Goal: Task Accomplishment & Management: Use online tool/utility

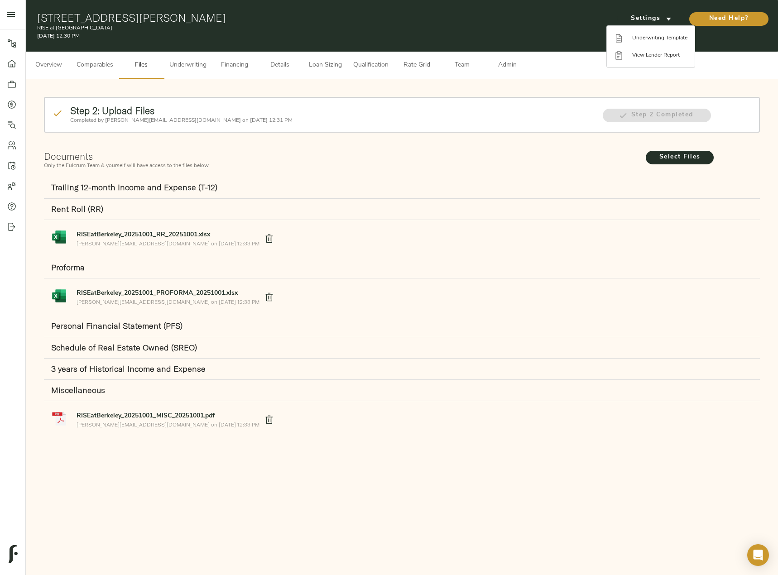
click at [177, 67] on div at bounding box center [389, 287] width 778 height 575
click at [189, 67] on span "Underwriting" at bounding box center [187, 65] width 37 height 11
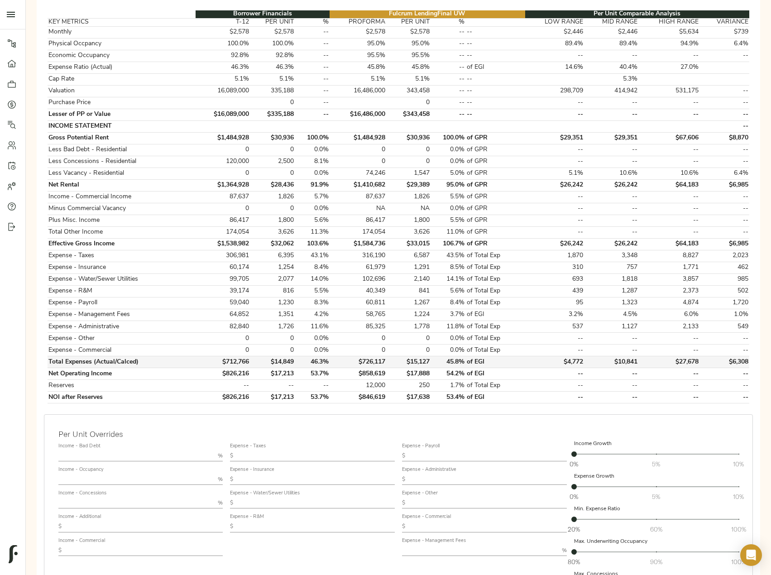
scroll to position [181, 0]
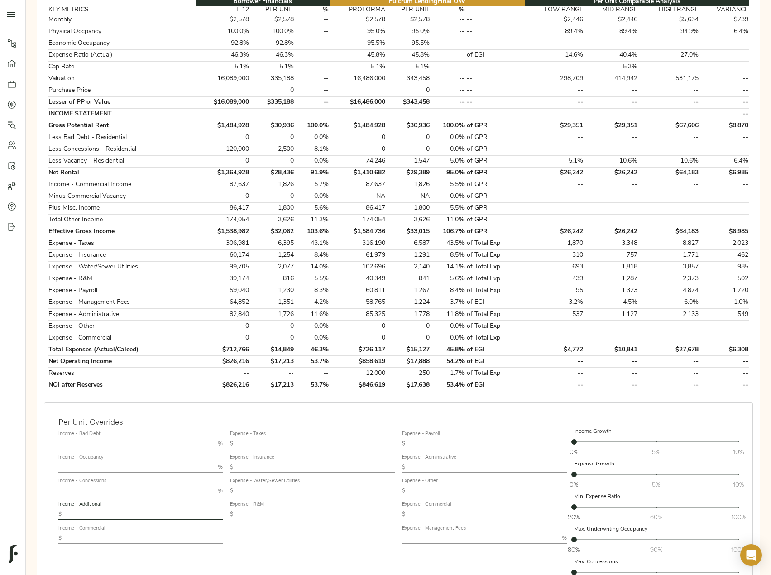
click at [113, 517] on input "text" at bounding box center [144, 514] width 158 height 11
paste input "1,920"
type input "1,920"
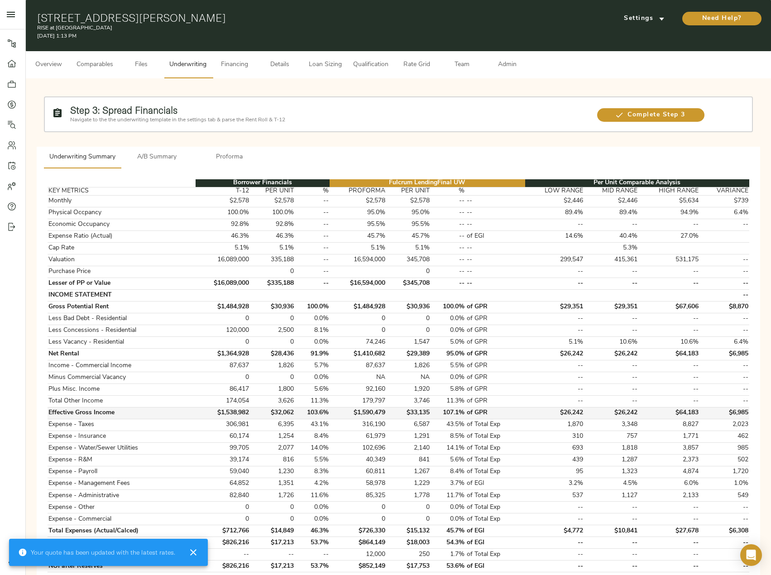
scroll to position [226, 0]
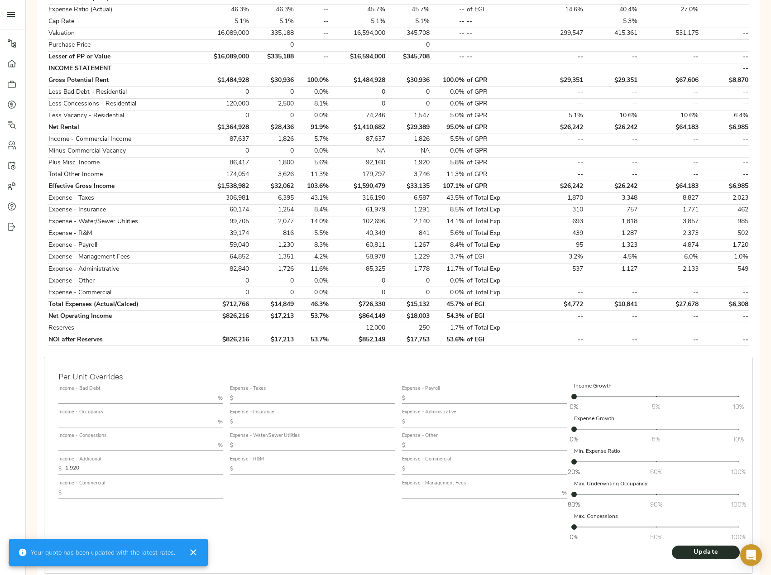
click at [114, 443] on input "text" at bounding box center [136, 445] width 156 height 11
type input "8"
click at [672, 545] on button "Update" at bounding box center [706, 552] width 68 height 14
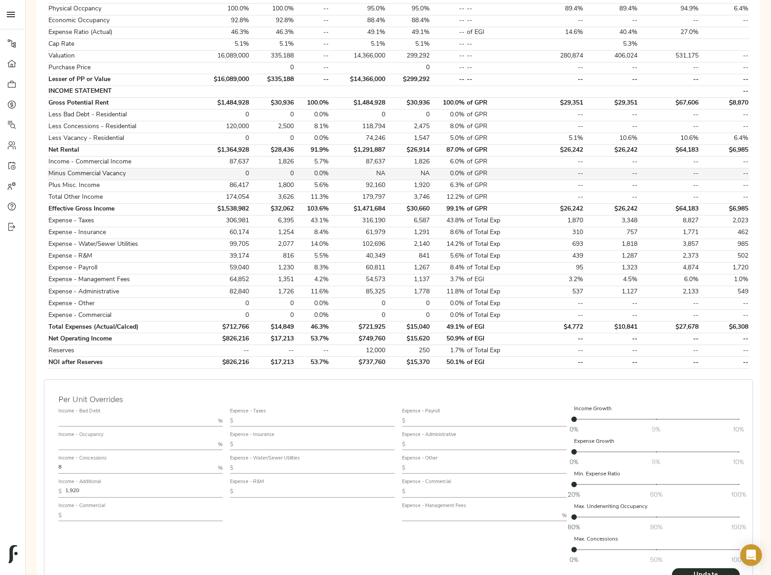
scroll to position [270, 0]
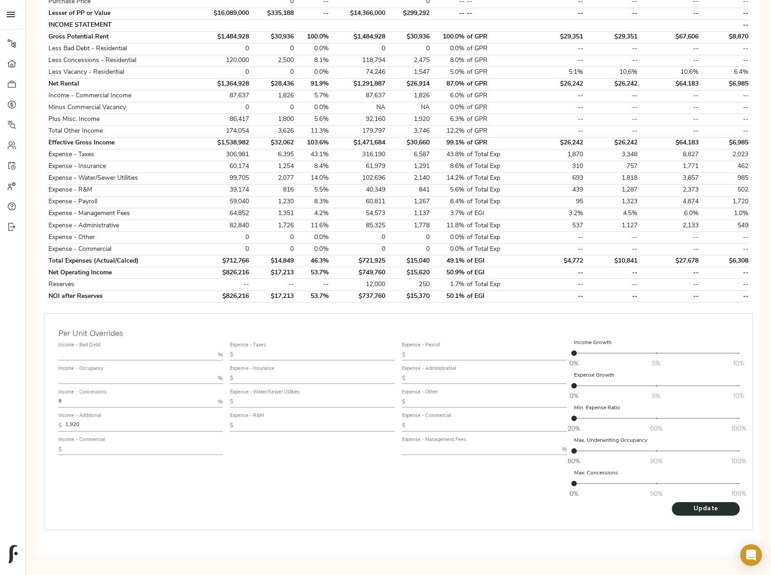
click at [427, 444] on input "text" at bounding box center [480, 449] width 156 height 11
type input "4"
click at [672, 502] on button "Update" at bounding box center [706, 509] width 68 height 14
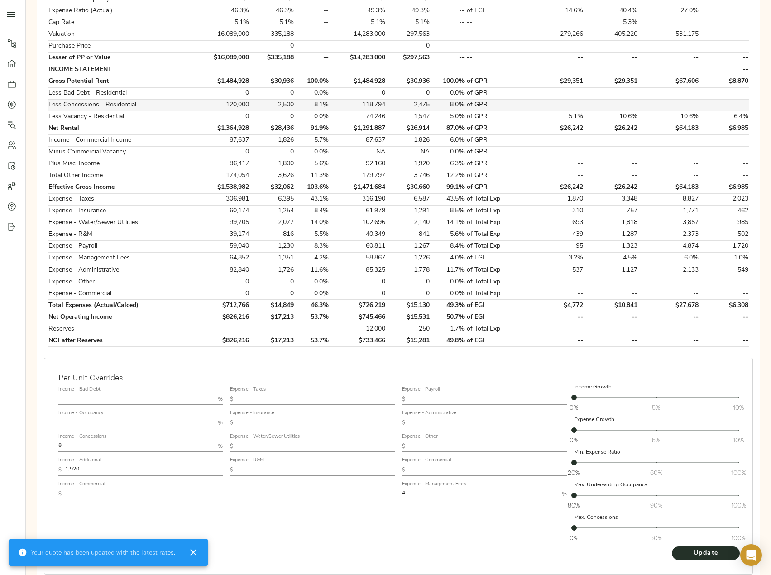
scroll to position [226, 0]
drag, startPoint x: 25, startPoint y: 451, endPoint x: -22, endPoint y: 451, distance: 47.5
click at [0, 451] on html "RISE at [GEOGRAPHIC_DATA] - [STREET_ADDRESS][PERSON_NAME] Pipeline Dashboard Po…" at bounding box center [385, 207] width 771 height 866
type input "5"
click at [672, 545] on button "Update" at bounding box center [706, 552] width 68 height 14
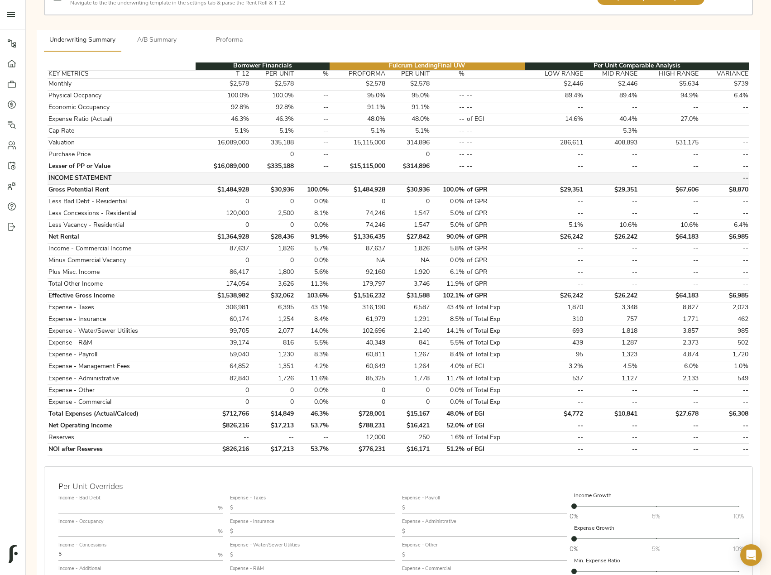
scroll to position [181, 0]
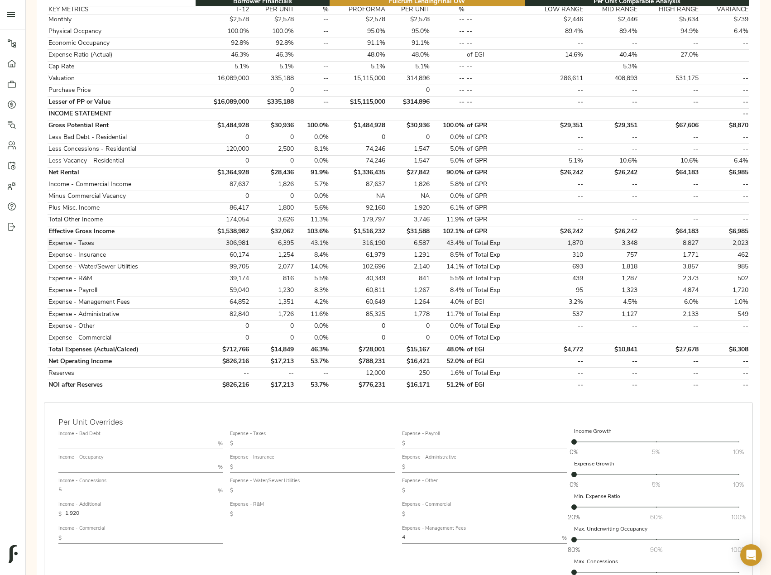
click at [426, 243] on td "6,587" at bounding box center [408, 244] width 45 height 12
copy td "6,587"
click at [275, 445] on input "text" at bounding box center [316, 443] width 158 height 11
paste input "6,587"
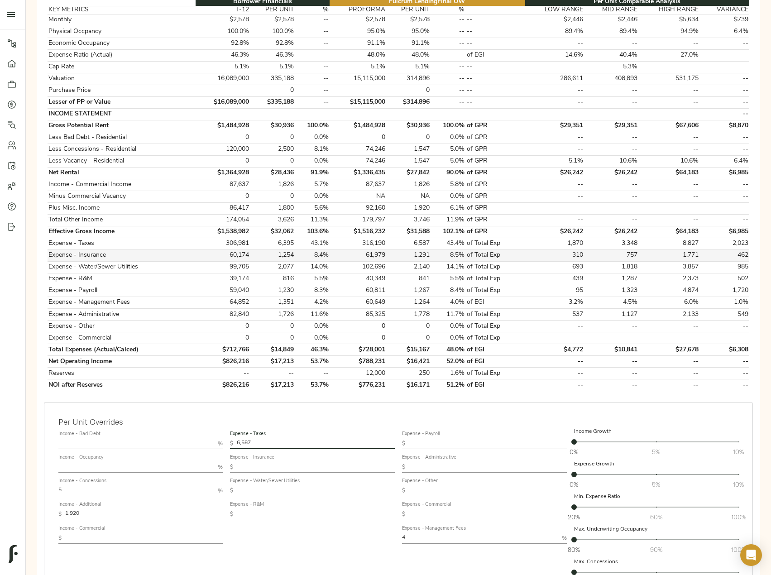
type input "6,587"
click at [422, 254] on td "1,291" at bounding box center [408, 255] width 45 height 12
copy td "1,291"
click at [248, 466] on input "text" at bounding box center [316, 467] width 158 height 11
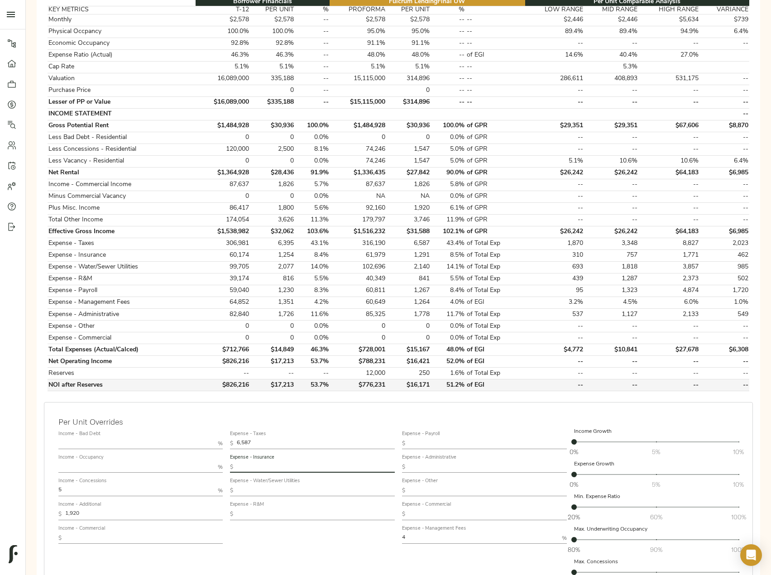
paste input "1,291"
type input "1,291"
click at [425, 265] on td "2,140" at bounding box center [408, 267] width 45 height 12
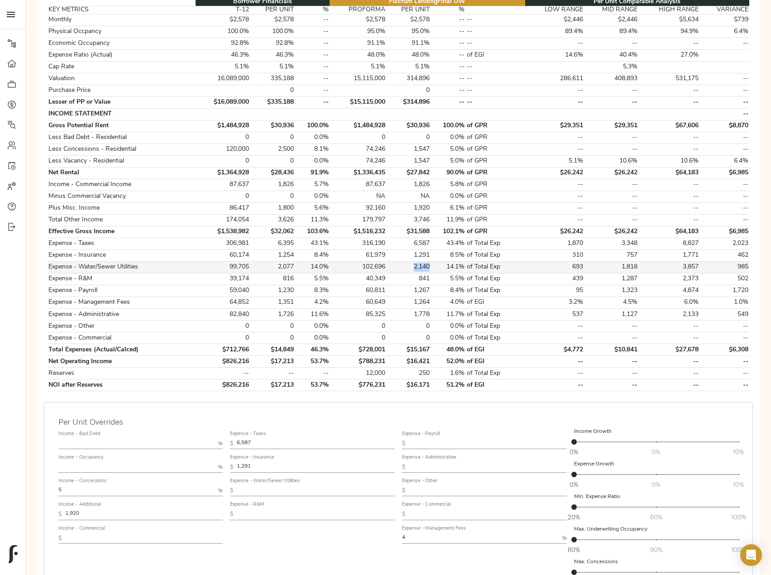
click at [425, 265] on td "2,140" at bounding box center [408, 267] width 45 height 12
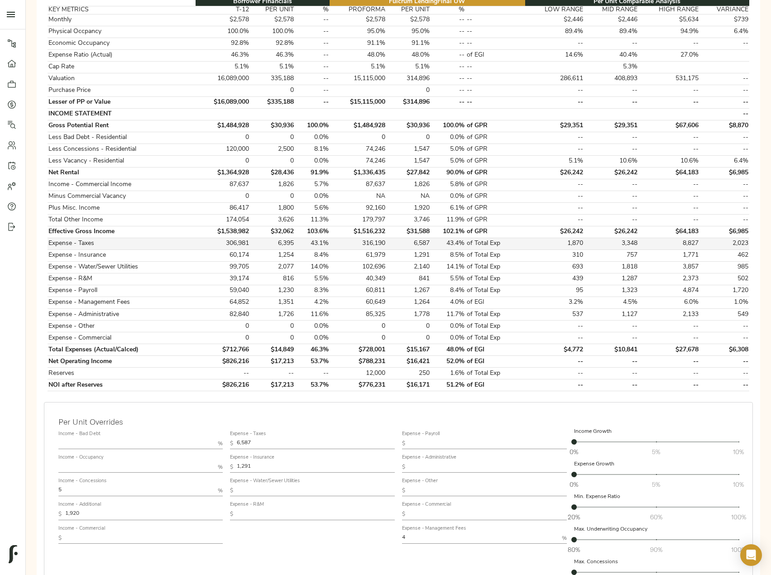
click at [286, 244] on td "6,395" at bounding box center [272, 244] width 45 height 12
copy td "6,395"
drag, startPoint x: 259, startPoint y: 445, endPoint x: 192, endPoint y: 445, distance: 67.5
click at [192, 445] on div "Income - Bad Debt % Income - Occupancy % Income - Concessions 5 % Income - Addi…" at bounding box center [398, 509] width 687 height 170
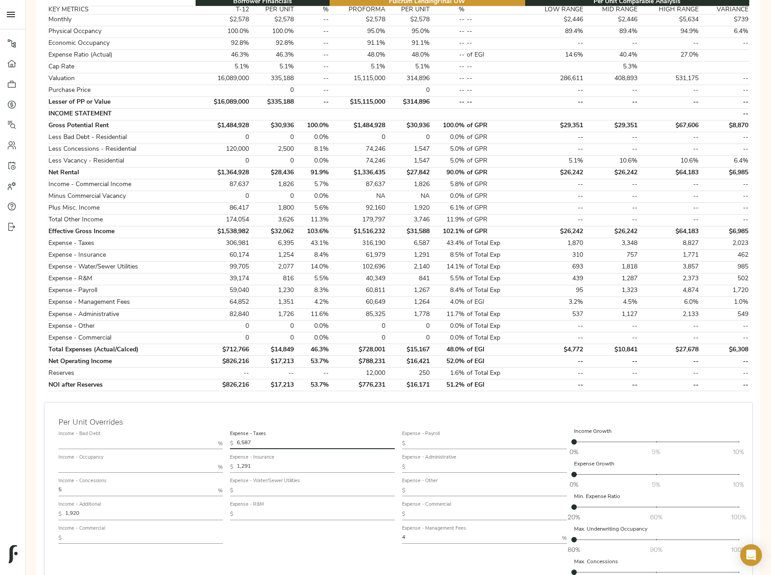
paste input "395"
type input "6,395"
click at [288, 253] on td "1,254" at bounding box center [272, 255] width 45 height 12
copy td "1,254"
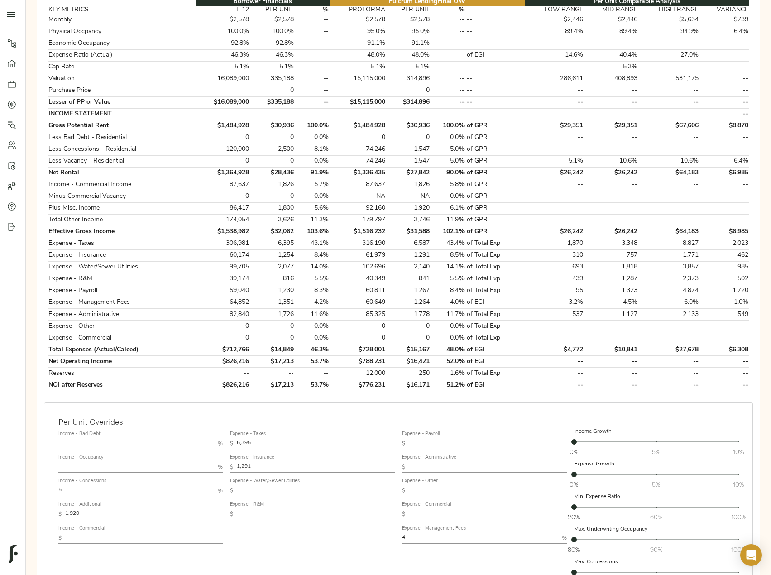
drag, startPoint x: 190, startPoint y: 465, endPoint x: 179, endPoint y: 465, distance: 10.9
click at [181, 465] on div "Income - Bad Debt % Income - Occupancy % Income - Concessions 5 % Income - Addi…" at bounding box center [398, 509] width 687 height 170
paste input "54"
type input "1,254"
click at [286, 266] on td "2,077" at bounding box center [272, 267] width 45 height 12
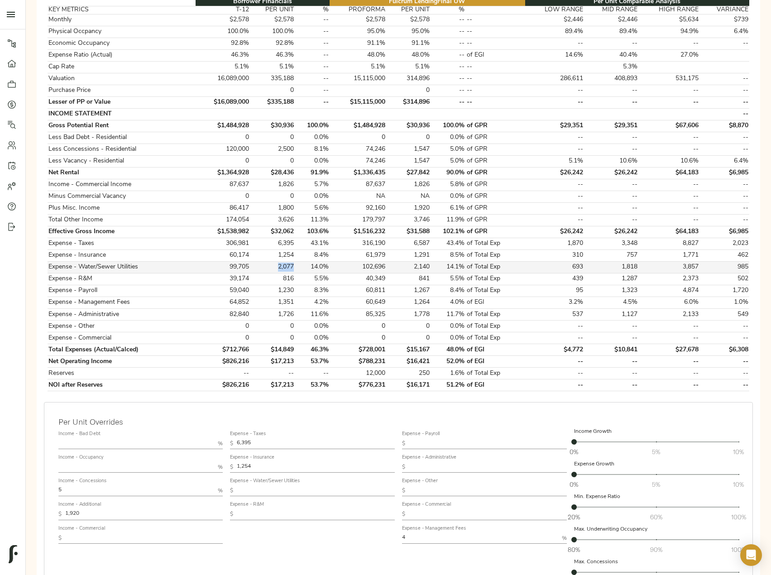
click at [286, 266] on td "2,077" at bounding box center [272, 267] width 45 height 12
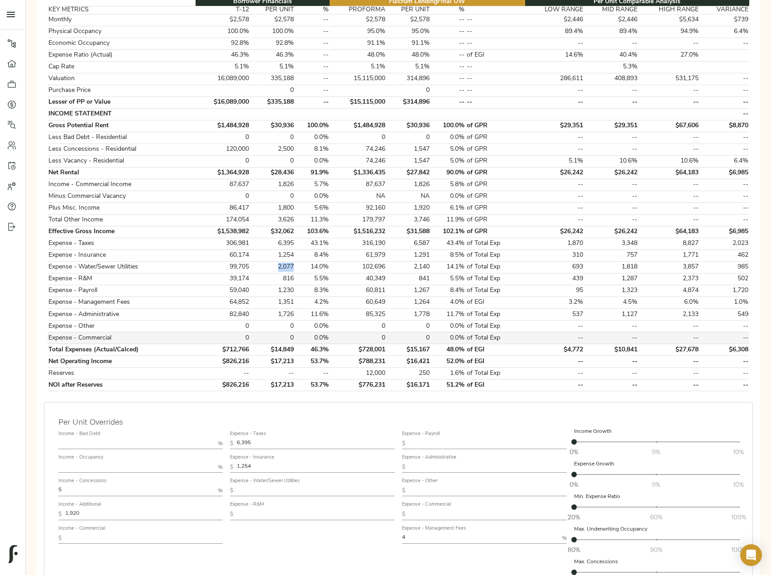
copy td "2,077"
click at [244, 488] on input "text" at bounding box center [316, 490] width 158 height 11
paste input "2,077"
type input "2,077"
click at [292, 280] on td "816" at bounding box center [272, 279] width 45 height 12
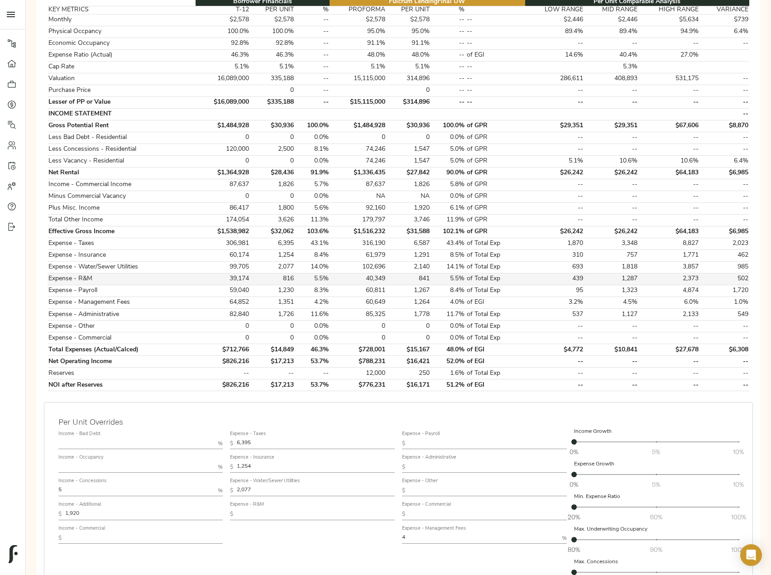
click at [292, 280] on td "816" at bounding box center [272, 279] width 45 height 12
copy td "816"
click at [260, 512] on input "text" at bounding box center [316, 514] width 158 height 11
paste input "816"
type input "816"
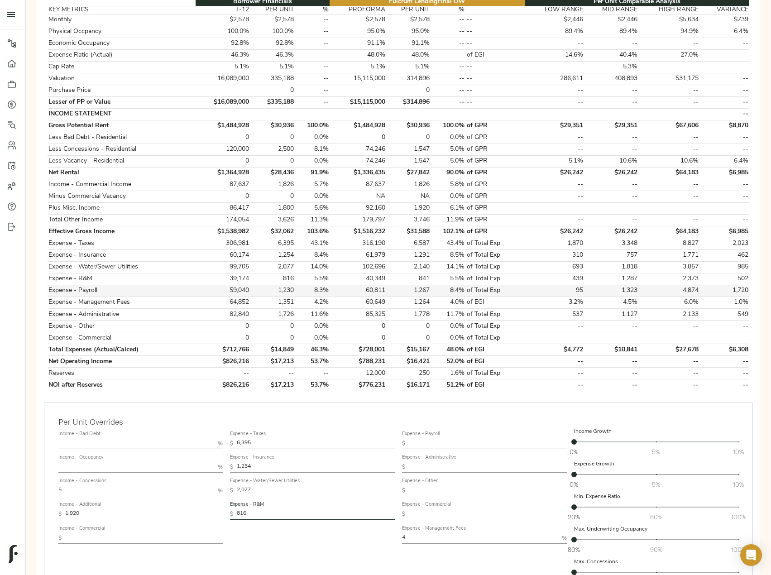
click at [291, 287] on td "1,230" at bounding box center [272, 291] width 45 height 12
copy td "1,230"
click at [434, 443] on input "text" at bounding box center [488, 443] width 158 height 11
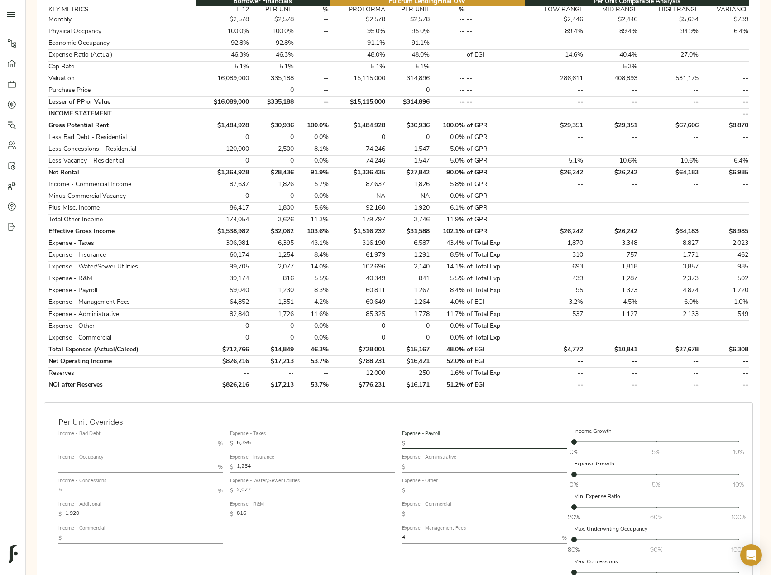
paste input "1,230"
type input "1,230"
click at [288, 314] on td "1,726" at bounding box center [272, 315] width 45 height 12
copy td "1,726"
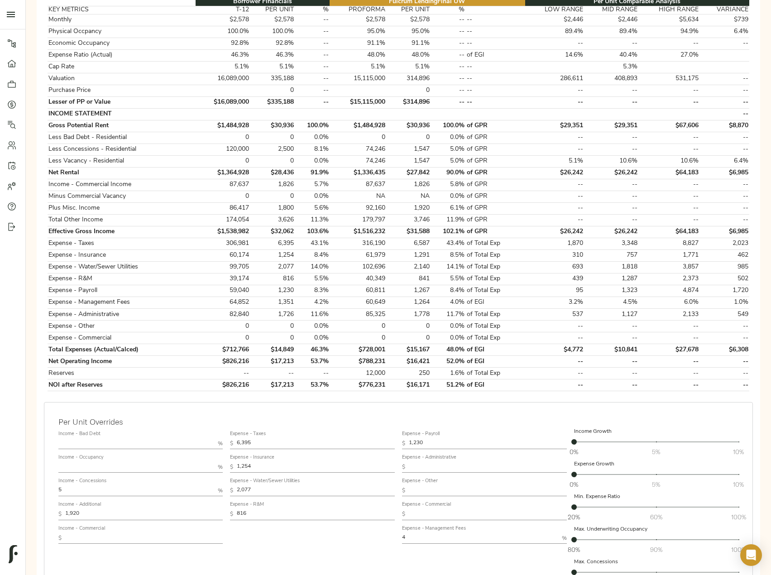
click at [436, 469] on input "text" at bounding box center [488, 467] width 158 height 11
paste input "1,726"
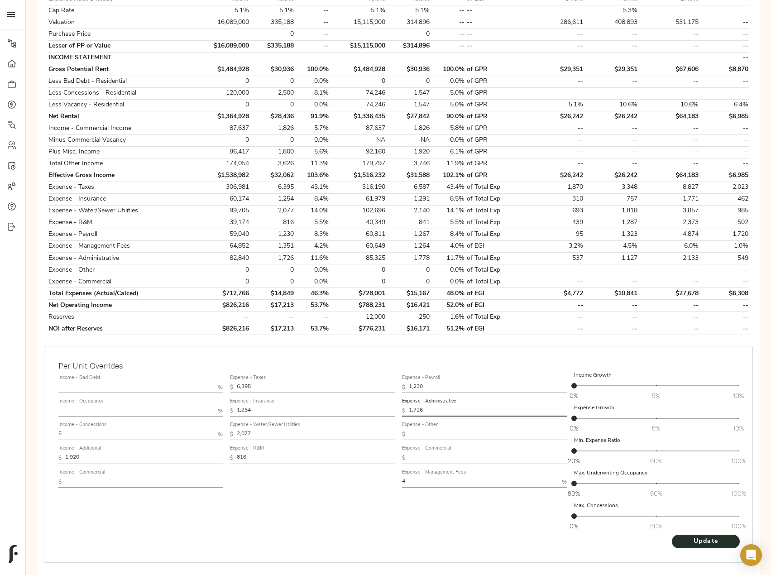
scroll to position [270, 0]
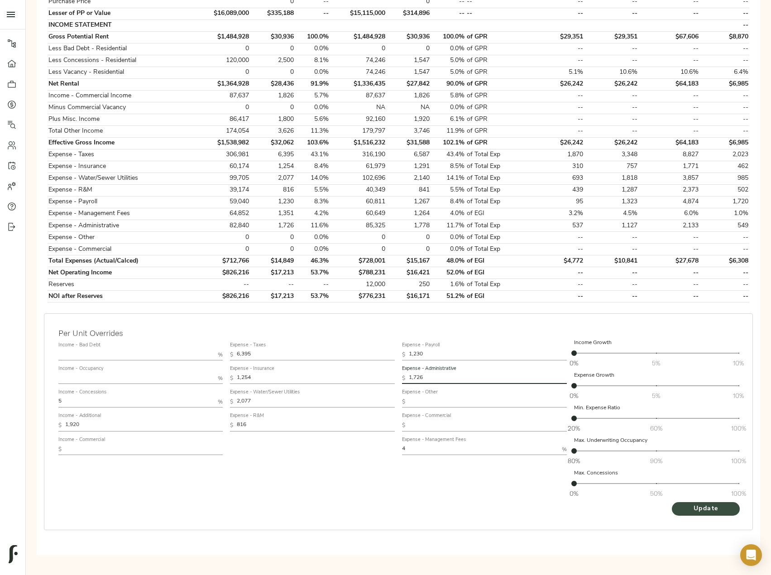
type input "1,726"
click at [722, 507] on span "Update" at bounding box center [706, 508] width 50 height 11
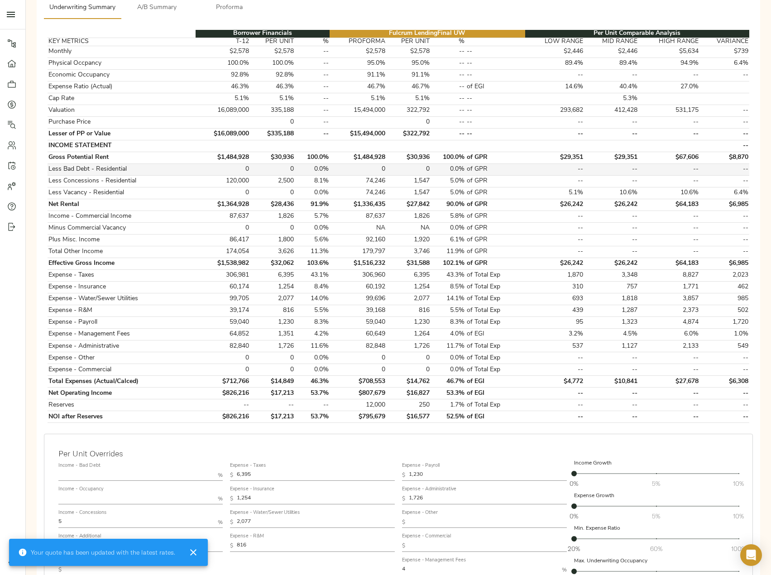
scroll to position [181, 0]
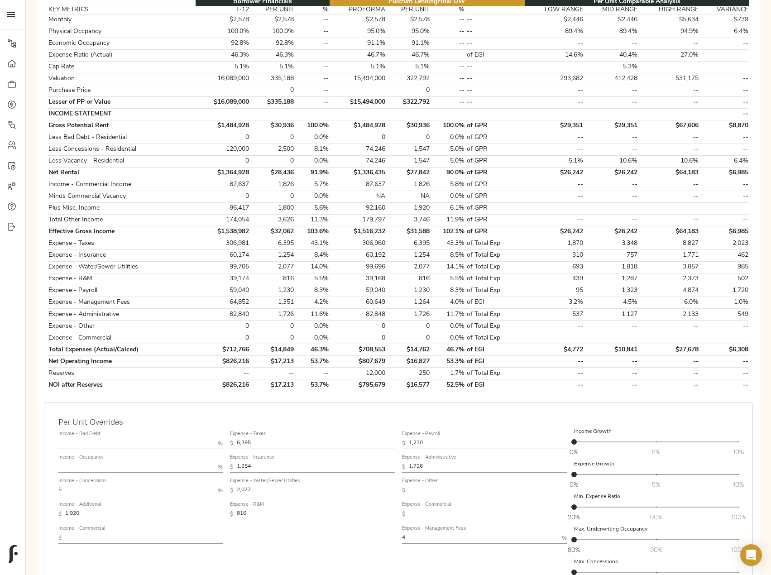
drag, startPoint x: 74, startPoint y: 493, endPoint x: 1, endPoint y: 494, distance: 72.9
click at [16, 489] on div "Pipeline Dashboard Portfolio Quotes Search Users Activity Account Help Sign Out…" at bounding box center [385, 237] width 771 height 836
type input "8"
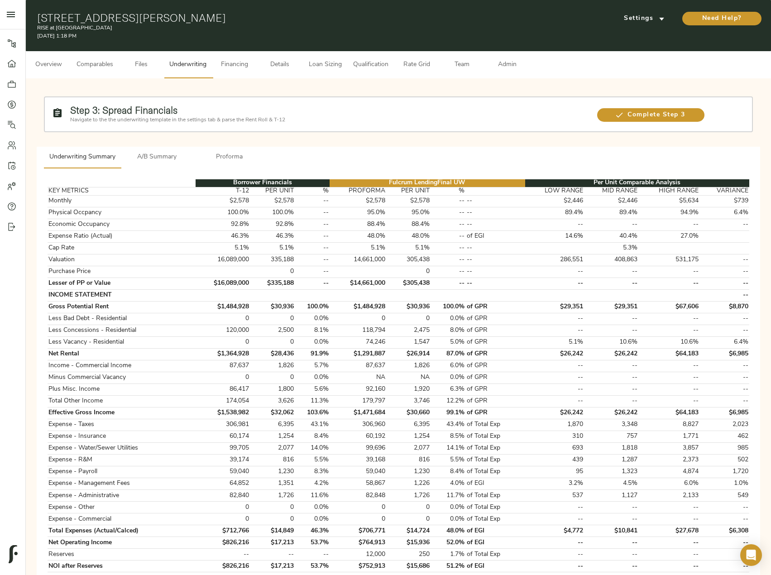
click at [220, 156] on span "Proforma" at bounding box center [230, 157] width 62 height 11
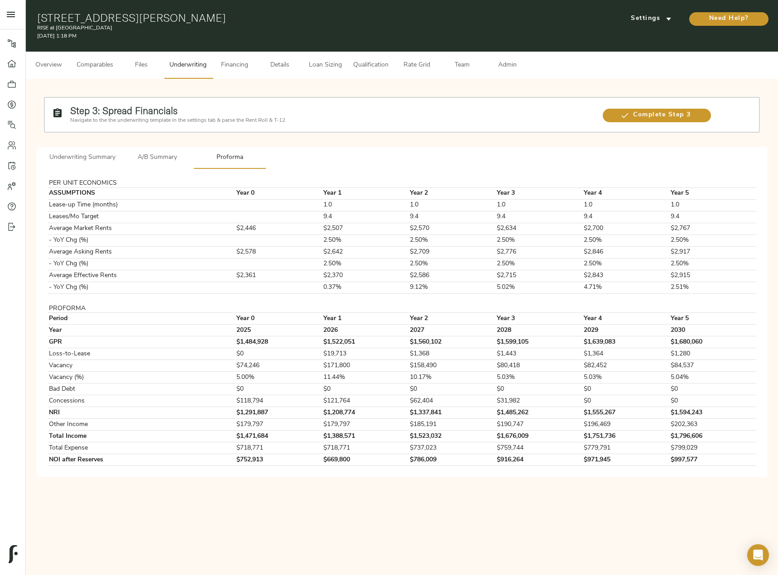
click at [87, 159] on span "Underwriting Summary" at bounding box center [82, 157] width 66 height 11
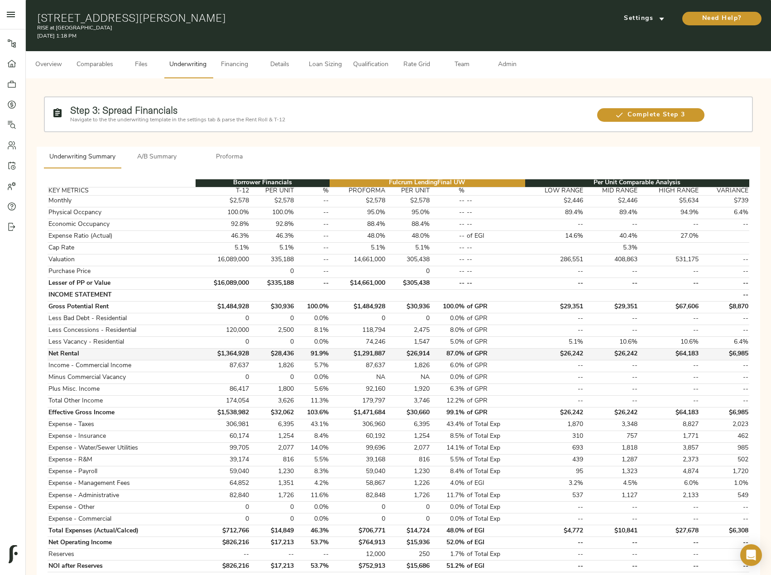
scroll to position [91, 0]
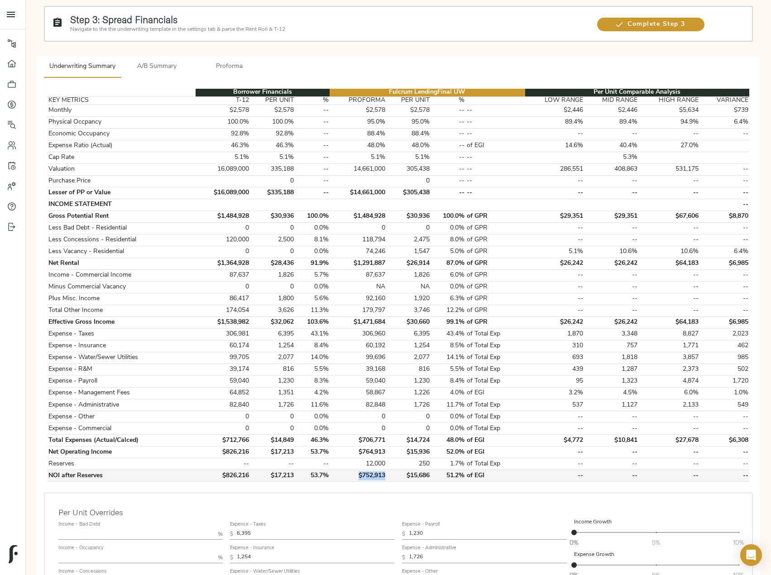
drag, startPoint x: 388, startPoint y: 474, endPoint x: 356, endPoint y: 473, distance: 31.7
click at [356, 473] on td "$752,913" at bounding box center [358, 476] width 57 height 12
copy td "$752,913"
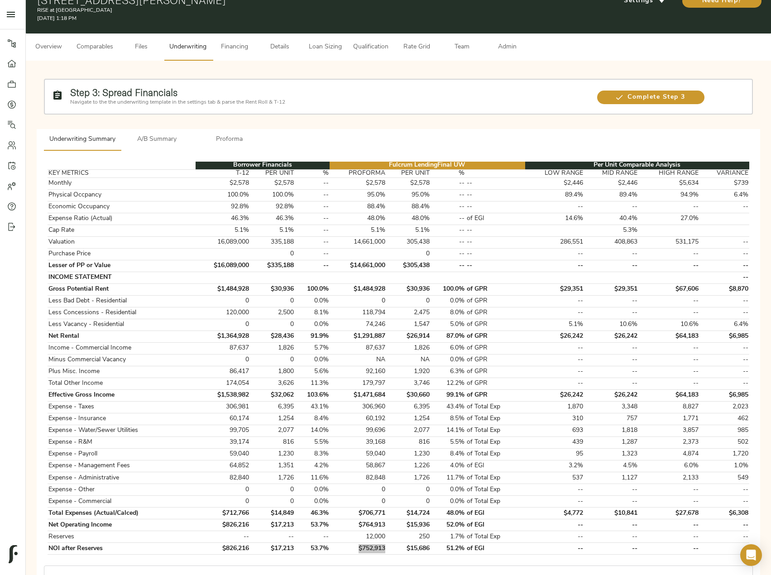
scroll to position [0, 0]
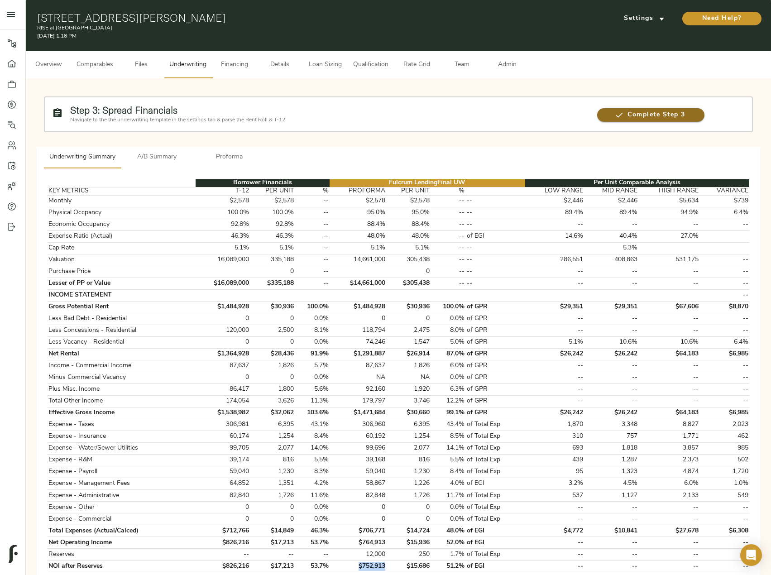
click at [634, 119] on span "Complete Step 3" at bounding box center [650, 115] width 107 height 11
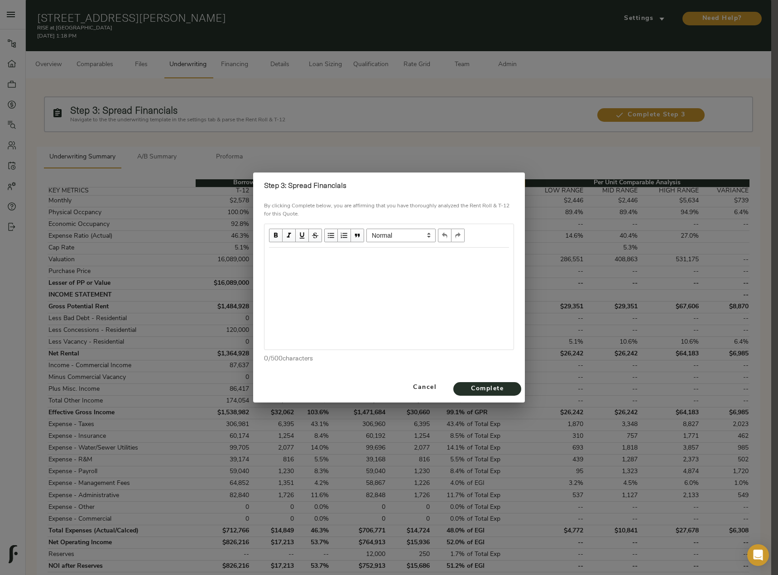
click at [331, 264] on div "Edit text" at bounding box center [389, 257] width 248 height 19
drag, startPoint x: 290, startPoint y: 187, endPoint x: 355, endPoint y: 187, distance: 64.7
click at [355, 187] on h2 "Step 3: Spread Financials" at bounding box center [389, 186] width 250 height 12
copy strong "Spread Financials"
click at [293, 268] on div at bounding box center [388, 299] width 249 height 102
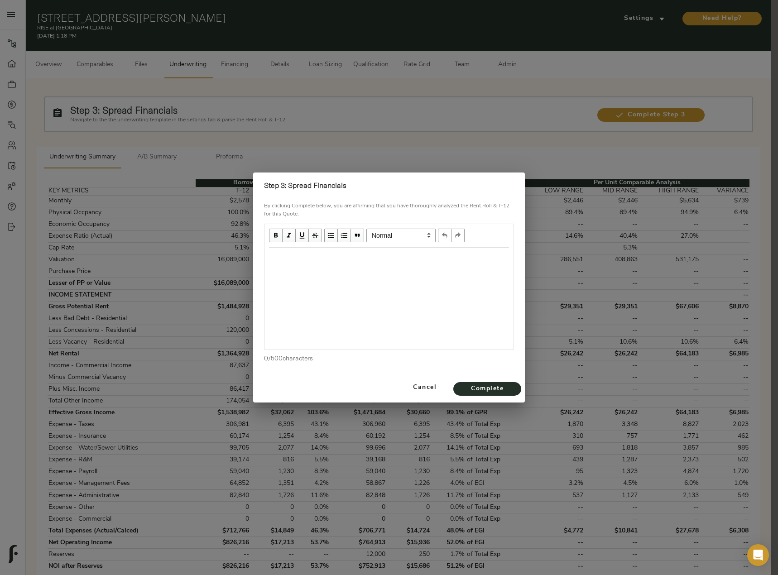
click at [282, 258] on div "Edit text" at bounding box center [389, 257] width 240 height 10
select select "unstyled"
paste div "Edit text"
drag, startPoint x: 292, startPoint y: 257, endPoint x: 196, endPoint y: 259, distance: 96.0
click at [199, 258] on div "Step 3: Spread Financials By clicking Complete below, you are affirming that yo…" at bounding box center [389, 287] width 778 height 575
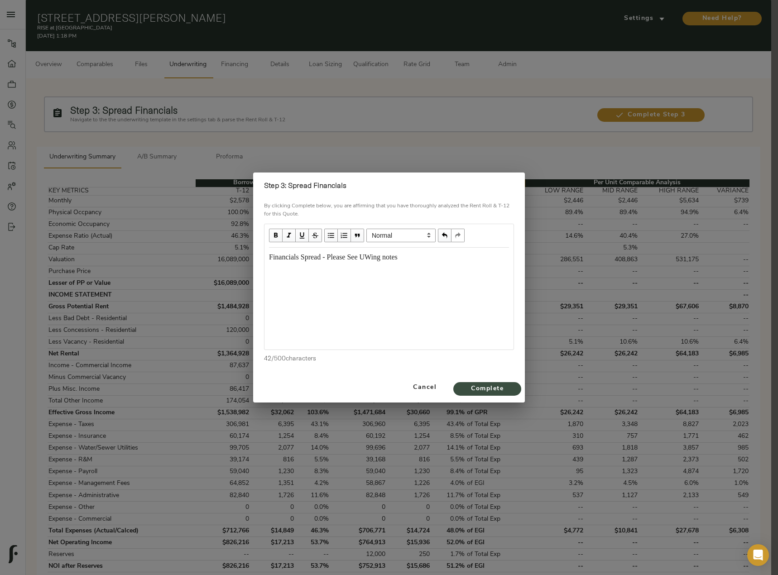
click at [501, 383] on span "Complete" at bounding box center [487, 388] width 50 height 11
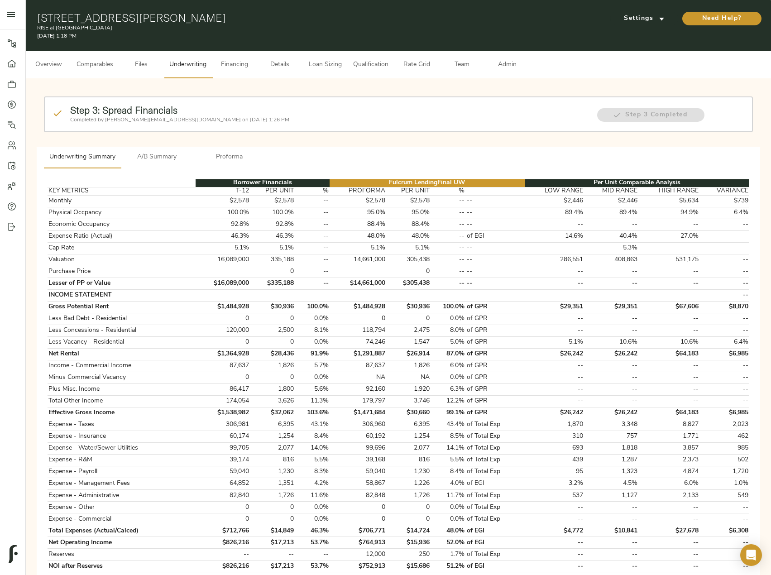
click at [337, 63] on span "Loan Sizing" at bounding box center [325, 64] width 34 height 11
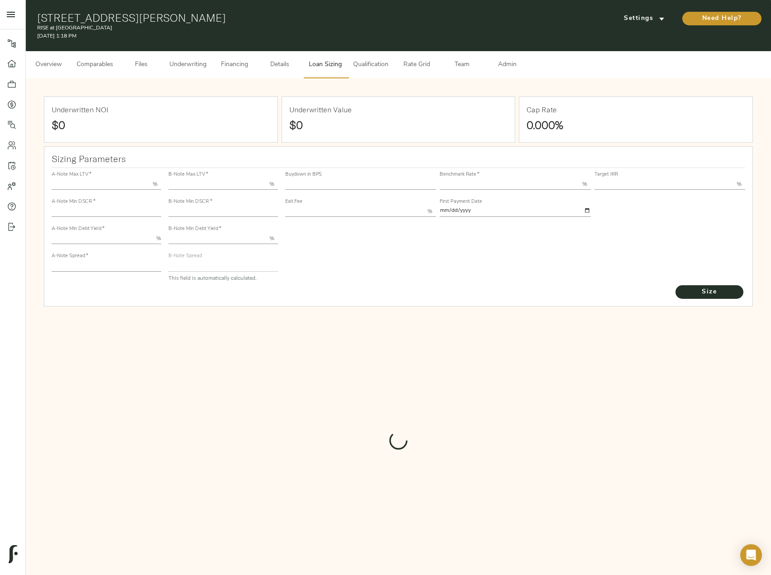
type input "55.000"
type input "1.4"
type input "10.00"
type input "245"
type input "80.000"
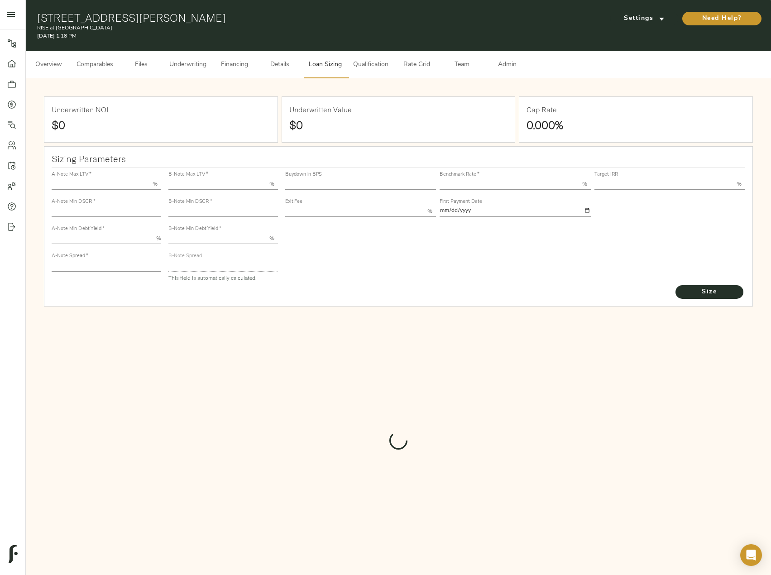
type input "1"
type input "2.00"
type input "829"
type input "0"
type input "3.68"
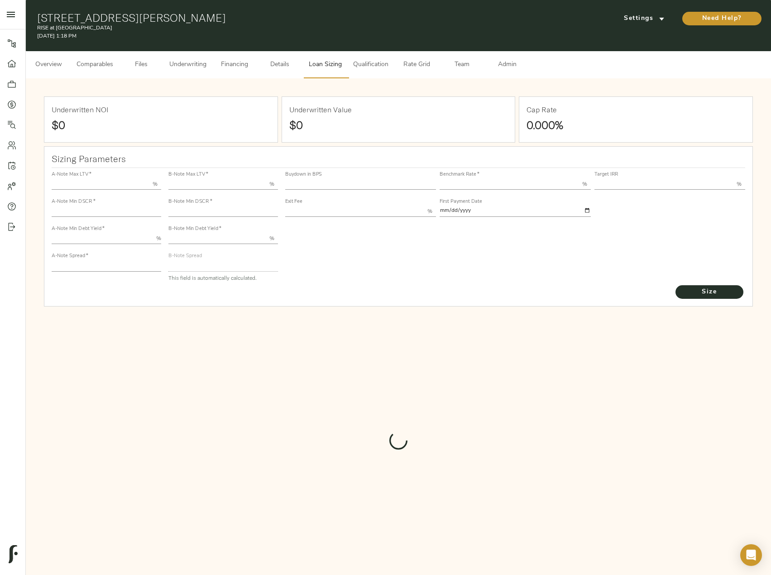
type input "13.00"
type input "1.00"
type input "[DATE]"
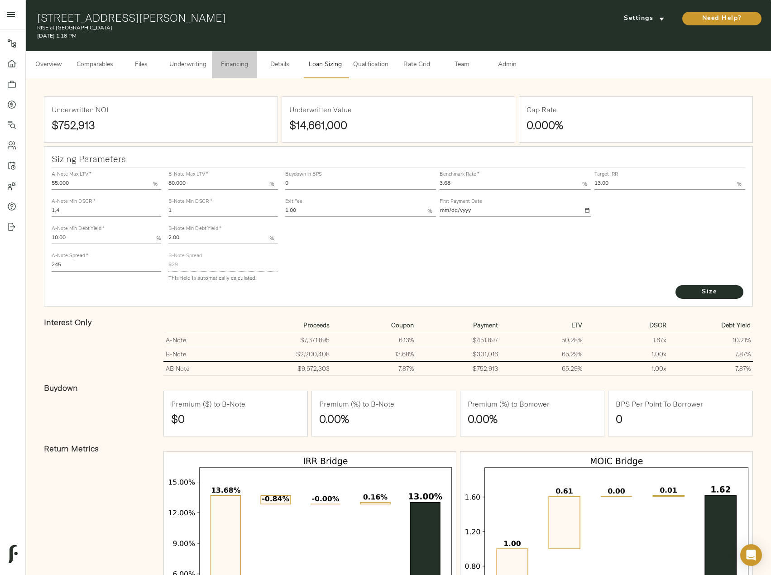
click at [248, 57] on button "Financing" at bounding box center [234, 64] width 45 height 27
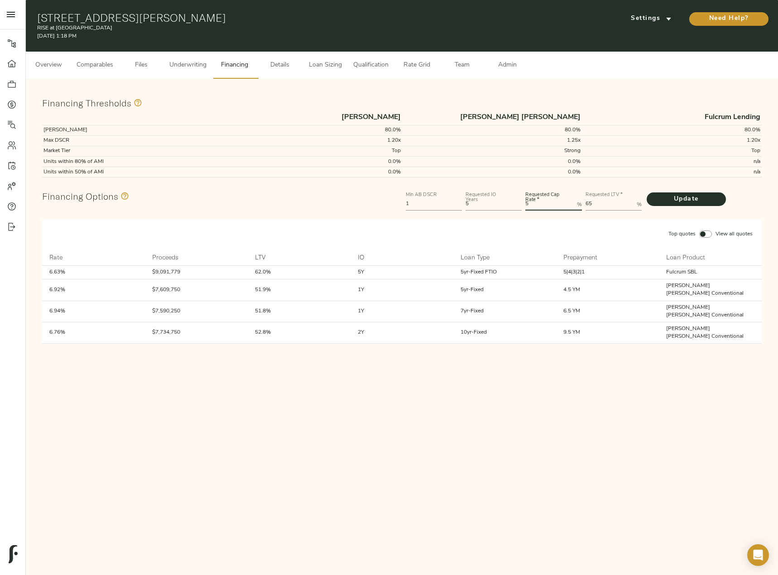
drag, startPoint x: 510, startPoint y: 202, endPoint x: 481, endPoint y: 205, distance: 29.1
click at [483, 204] on div "Min AB DSCR 1 Requested IO Years 5 Requested Cap Rate   * 5 % Requested LTV   *…" at bounding box center [583, 200] width 359 height 27
type Rate "5.5"
click at [646, 192] on button "Update" at bounding box center [685, 199] width 79 height 14
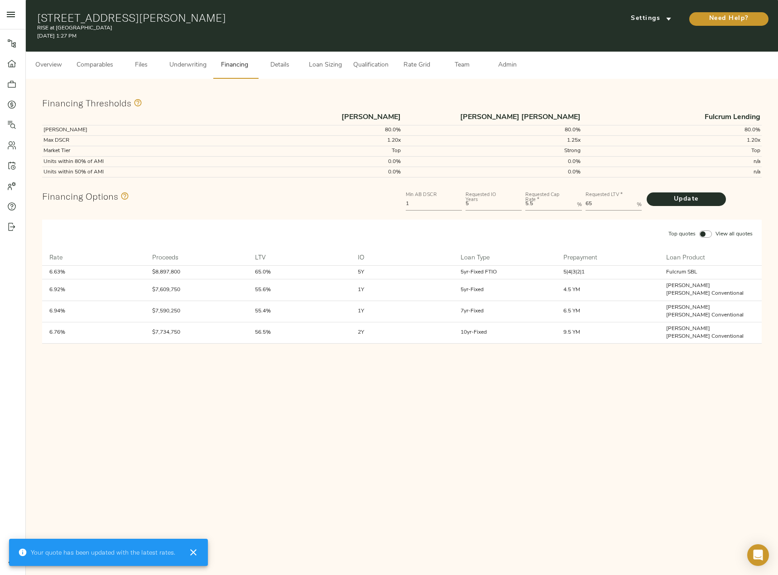
drag, startPoint x: 328, startPoint y: 68, endPoint x: 326, endPoint y: 77, distance: 9.7
click at [328, 68] on span "Loan Sizing" at bounding box center [325, 65] width 34 height 11
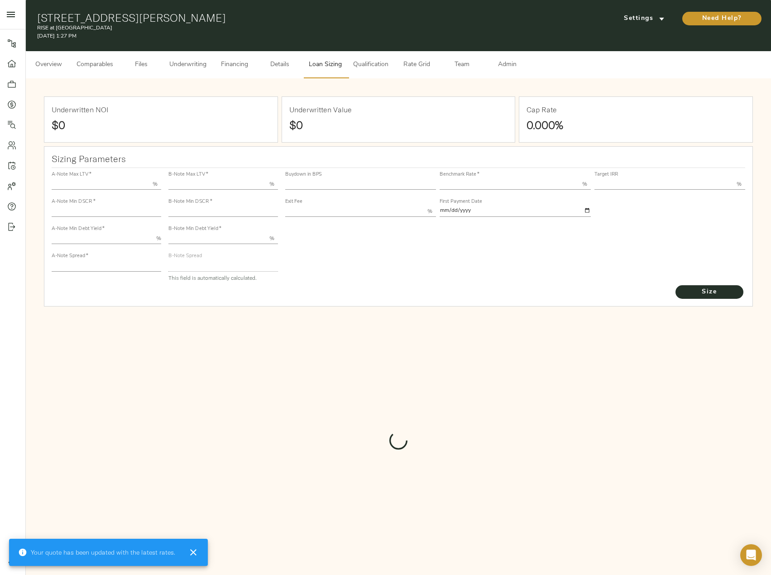
type input "55.000"
type input "1.4"
type input "10.00"
type input "245"
type input "80.000"
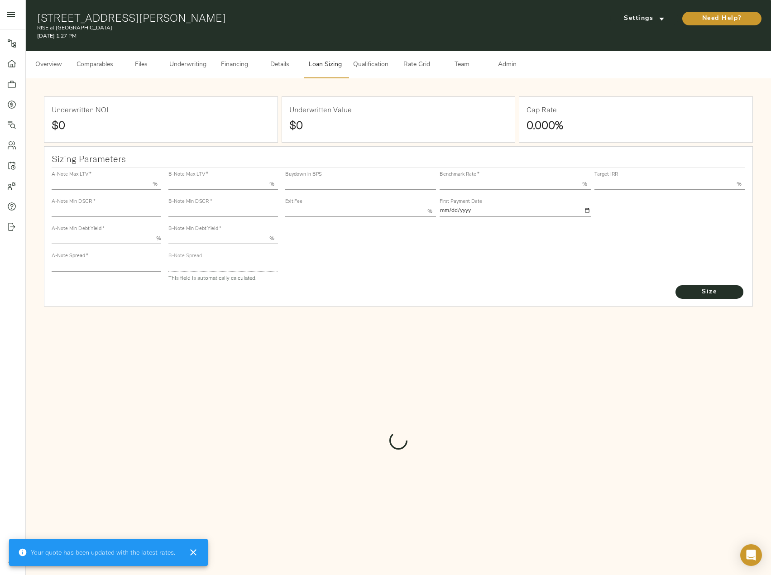
type input "1"
type input "2.00"
type input "829"
type input "0"
type input "3.68"
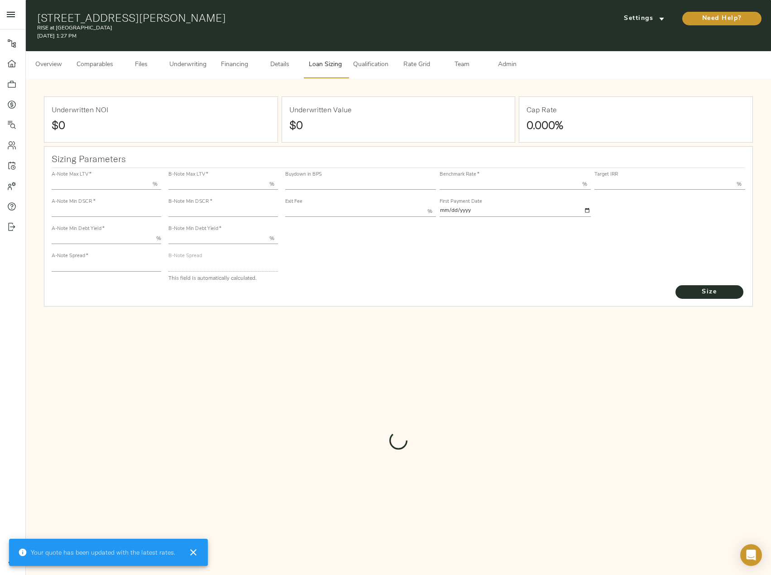
type input "13.00"
type input "1.00"
type input "[DATE]"
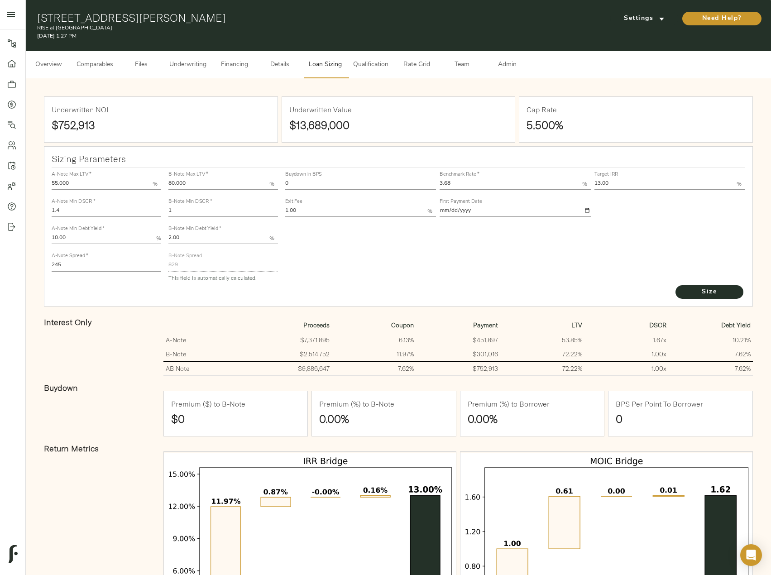
drag, startPoint x: 67, startPoint y: 261, endPoint x: 44, endPoint y: 259, distance: 22.2
click at [44, 259] on div "Sizing Parameters A-Note Max LTV   * 55.000 % A-Note Min DSCR   * 1.4 A-Note Mi…" at bounding box center [398, 226] width 709 height 161
type input "235"
click at [675, 285] on button "Size" at bounding box center [709, 292] width 68 height 14
drag, startPoint x: 311, startPoint y: 181, endPoint x: 246, endPoint y: 171, distance: 65.6
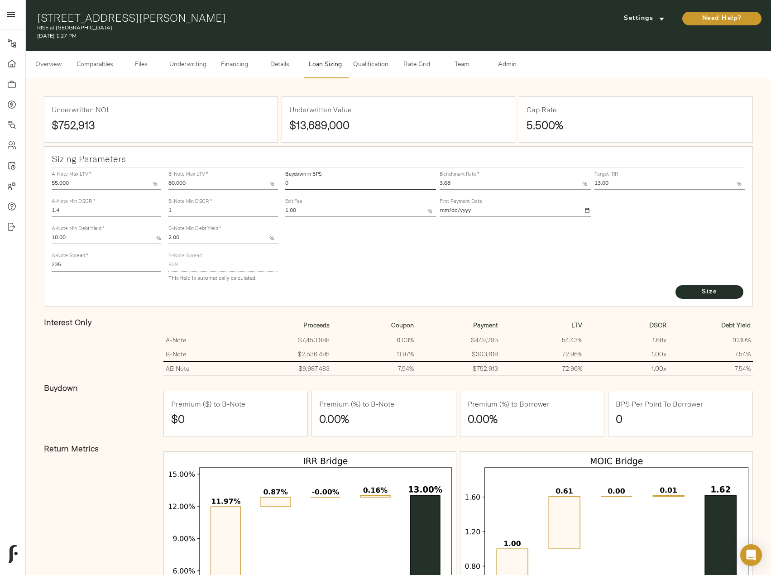
click at [248, 171] on div "A-Note Max LTV   * 55.000 % A-Note Min DSCR   * 1.4 A-Note Min Debt Yield   * 1…" at bounding box center [398, 226] width 701 height 124
type input "60"
click at [675, 285] on button "Size" at bounding box center [709, 292] width 68 height 14
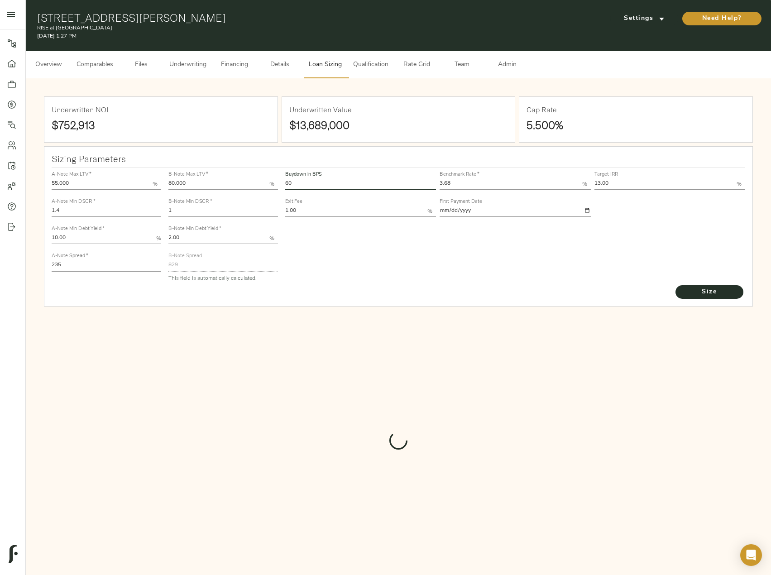
type input "524.9574629206855"
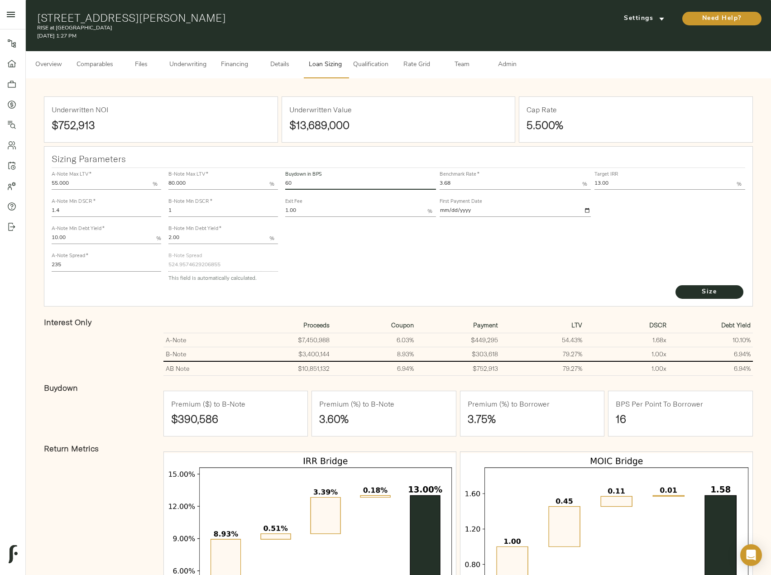
drag, startPoint x: 321, startPoint y: 185, endPoint x: 263, endPoint y: 184, distance: 57.9
click at [263, 184] on div "A-Note Max LTV   * 55.000 % A-Note Min DSCR   * 1.4 A-Note Min Debt Yield   * 1…" at bounding box center [398, 226] width 701 height 124
type input "0"
click at [675, 285] on button "Size" at bounding box center [709, 292] width 68 height 14
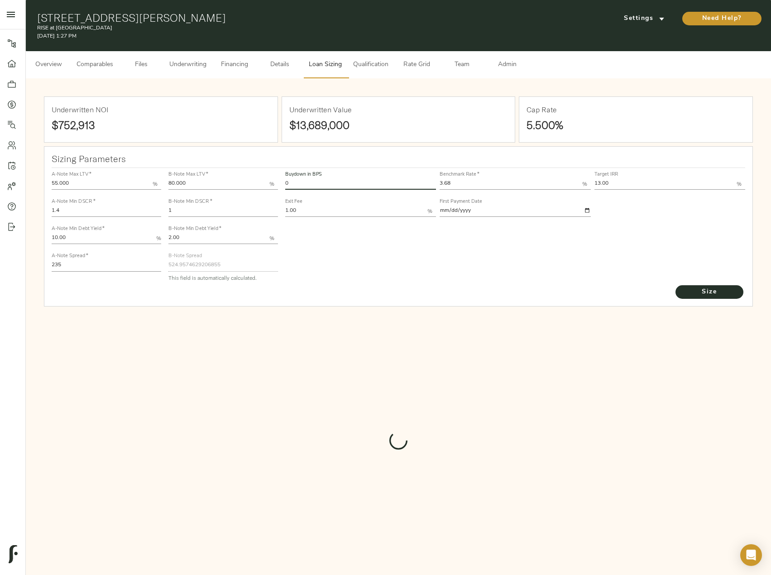
type input "829"
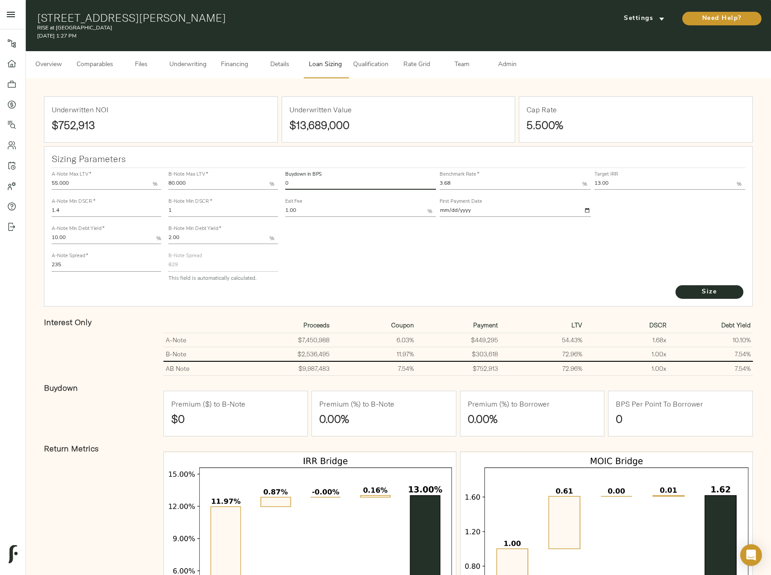
drag, startPoint x: 333, startPoint y: 183, endPoint x: 196, endPoint y: 187, distance: 137.2
click at [196, 187] on div "A-Note Max LTV   * 55.000 % A-Note Min DSCR   * 1.4 A-Note Min Debt Yield   * 1…" at bounding box center [398, 226] width 701 height 124
type input "60"
click at [675, 285] on button "Size" at bounding box center [709, 292] width 68 height 14
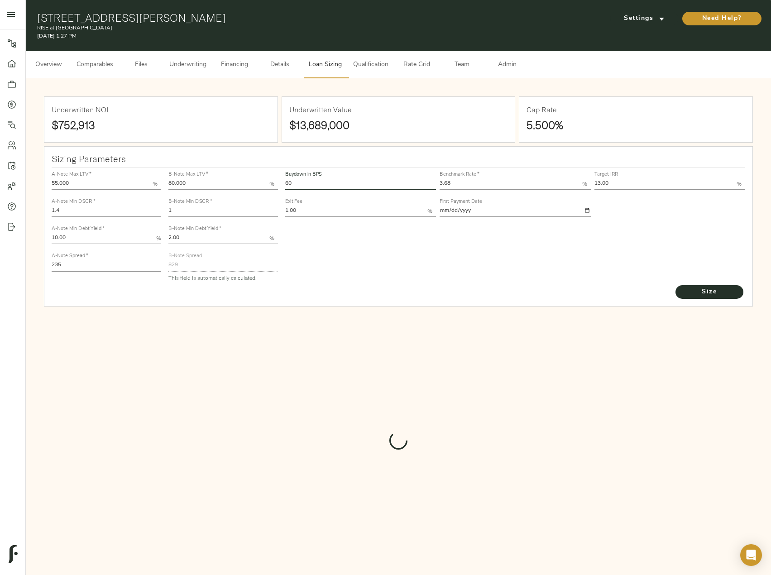
type input "524.9574629206855"
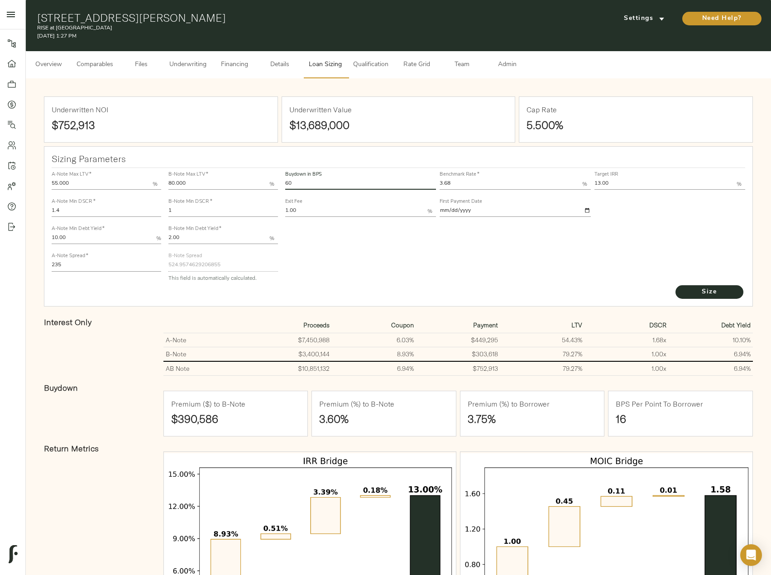
drag, startPoint x: 70, startPoint y: 263, endPoint x: 35, endPoint y: 261, distance: 34.9
click at [35, 261] on div "Underwritten NOI $752,913 Underwritten Value $13,689,000 Cap Rate 5.500% Sizing…" at bounding box center [398, 377] width 727 height 581
type input "220"
click at [675, 285] on button "Size" at bounding box center [709, 292] width 68 height 14
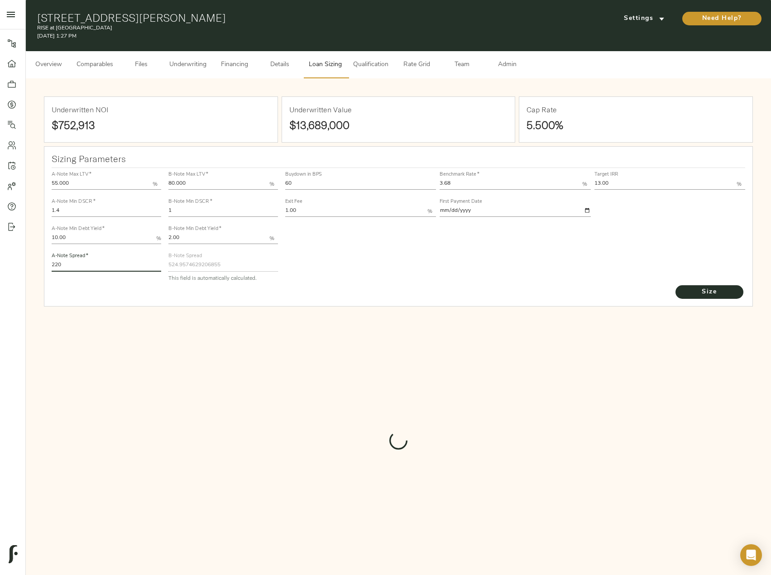
type input "527.0305984753817"
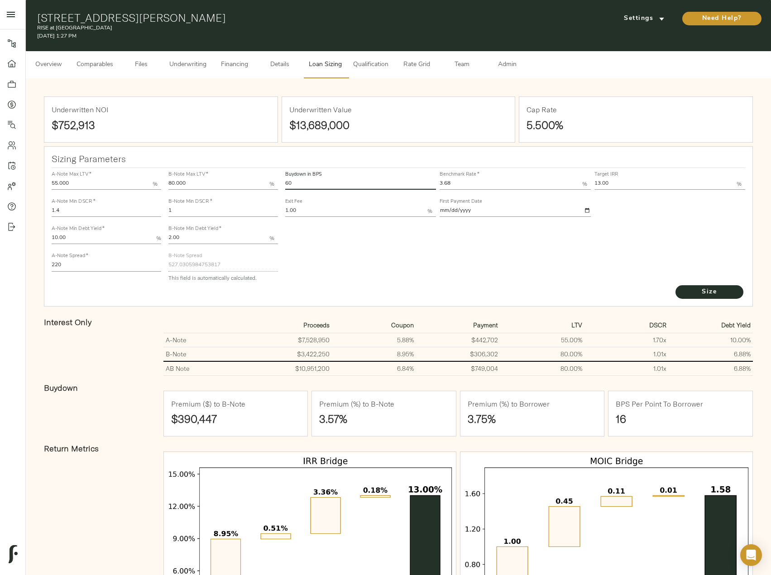
drag, startPoint x: 313, startPoint y: 178, endPoint x: 291, endPoint y: 177, distance: 22.2
click at [294, 178] on div "Buydown in BPS 60" at bounding box center [360, 181] width 151 height 18
drag, startPoint x: 292, startPoint y: 183, endPoint x: 279, endPoint y: 181, distance: 13.8
click at [279, 181] on div "A-Note Max LTV   * 55.000 % A-Note Min DSCR   * 1.4 A-Note Min Debt Yield   * 1…" at bounding box center [398, 226] width 701 height 124
type input "0"
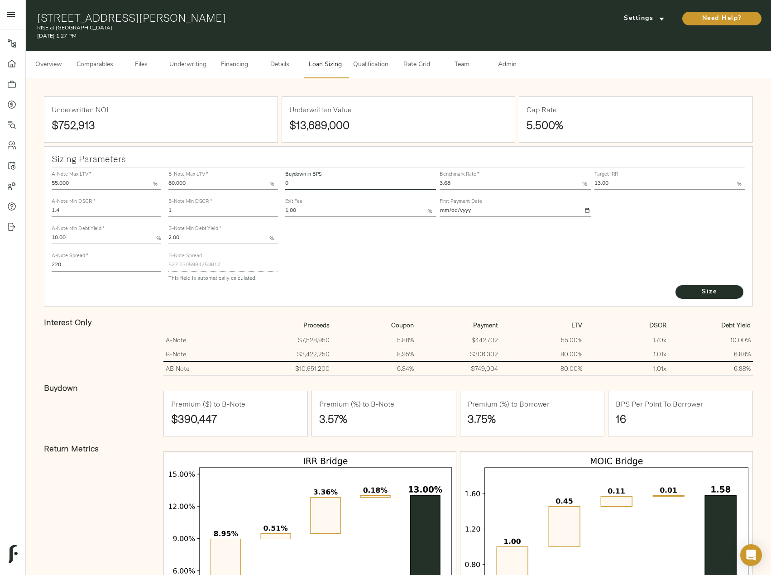
click at [675, 285] on button "Size" at bounding box center [709, 292] width 68 height 14
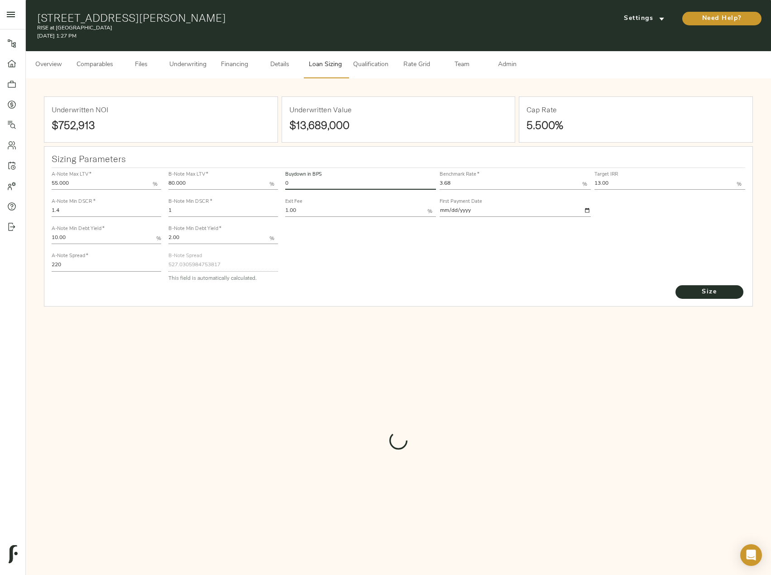
type input "829"
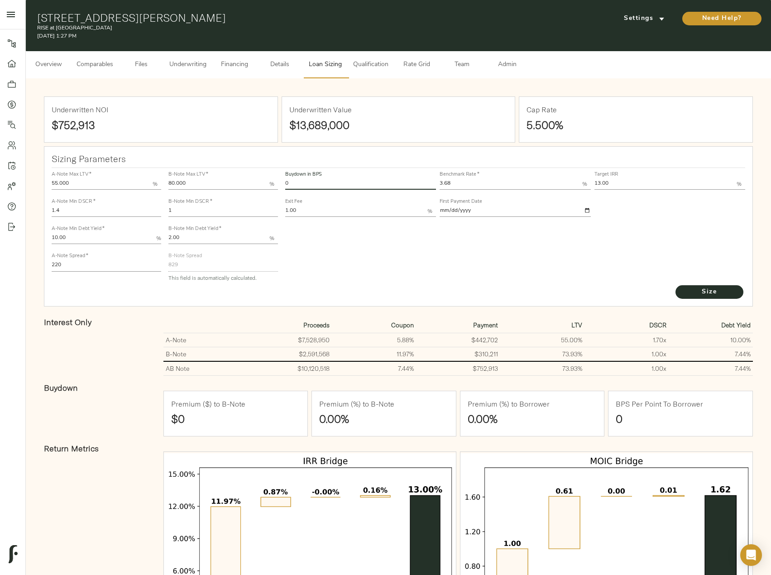
click at [258, 182] on div "A-Note Max LTV   * 55.000 % A-Note Min DSCR   * 1.4 A-Note Min Debt Yield   * 1…" at bounding box center [398, 226] width 701 height 124
type input "60"
click at [675, 285] on button "Size" at bounding box center [709, 292] width 68 height 14
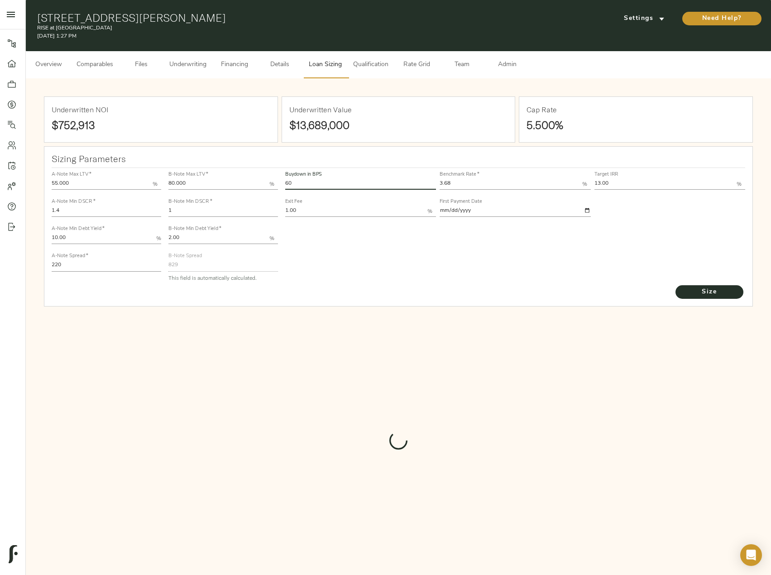
type input "527.0305984753817"
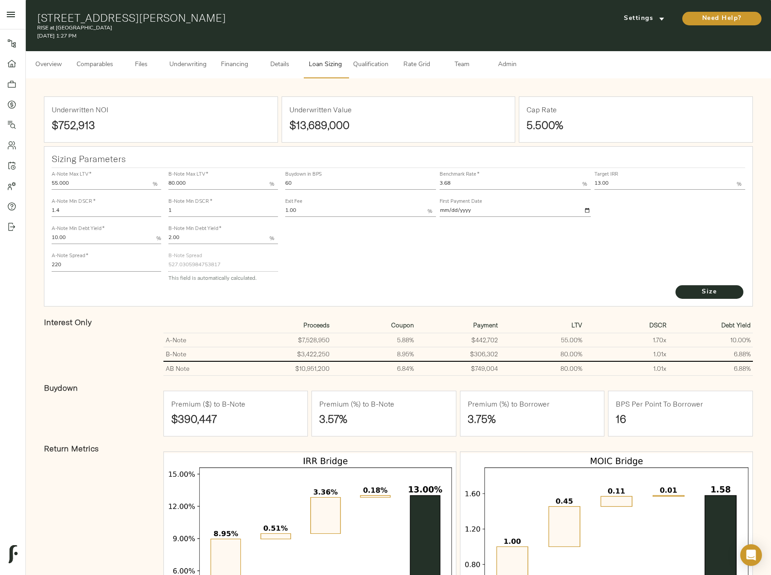
drag, startPoint x: 462, startPoint y: 187, endPoint x: 429, endPoint y: 185, distance: 33.5
click at [429, 185] on div "Buydown in BPS 60 Benchmark Rate   * 3.68 % Target IRR 13.00 % Exit Fee 1.00 % …" at bounding box center [515, 193] width 464 height 55
type input "3.68"
click at [675, 285] on button "Size" at bounding box center [709, 292] width 68 height 14
drag, startPoint x: 37, startPoint y: 14, endPoint x: 239, endPoint y: 19, distance: 202.4
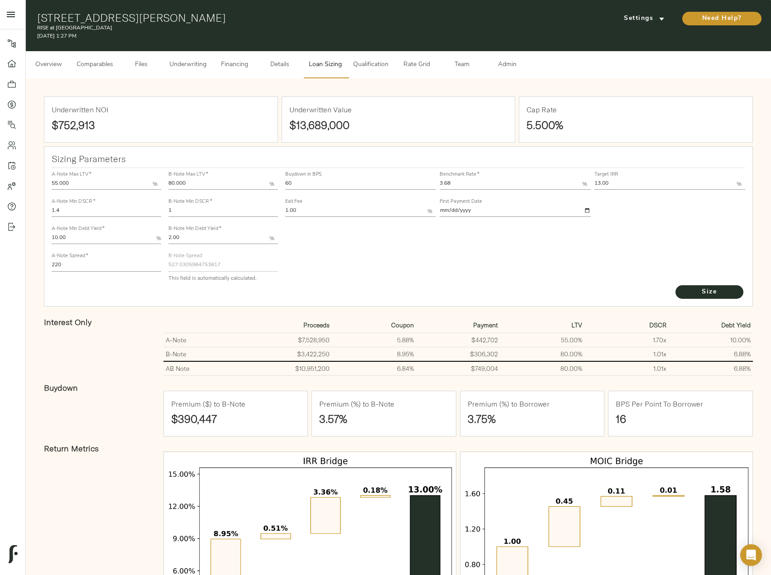
click at [239, 19] on h1 "[STREET_ADDRESS][PERSON_NAME]" at bounding box center [278, 17] width 482 height 13
click at [58, 62] on span "Overview" at bounding box center [48, 64] width 34 height 11
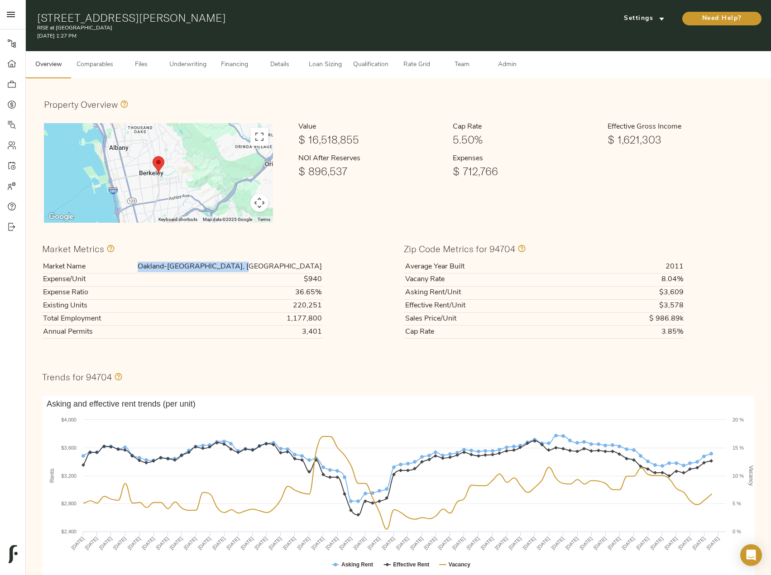
drag, startPoint x: 218, startPoint y: 266, endPoint x: 321, endPoint y: 265, distance: 102.8
click at [321, 265] on td "Oakland-[GEOGRAPHIC_DATA], [GEOGRAPHIC_DATA]" at bounding box center [216, 266] width 212 height 13
click at [216, 63] on button "Financing" at bounding box center [234, 64] width 45 height 27
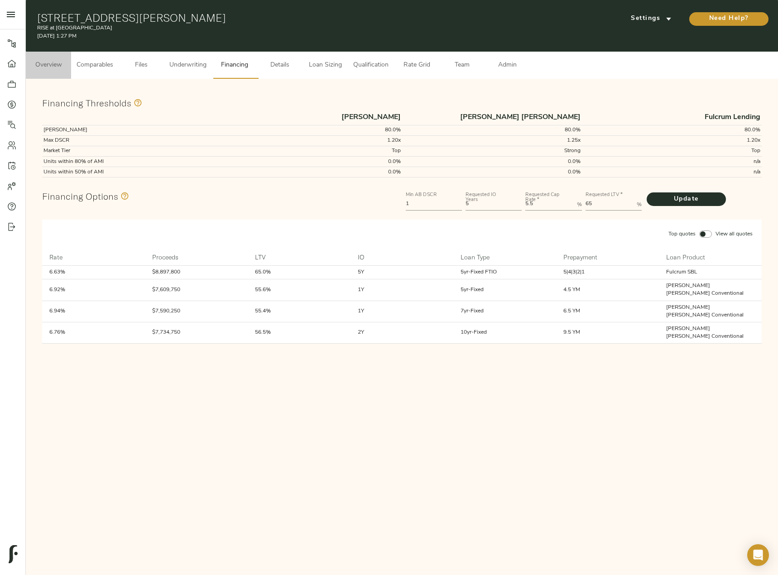
click at [40, 62] on span "Overview" at bounding box center [48, 65] width 34 height 11
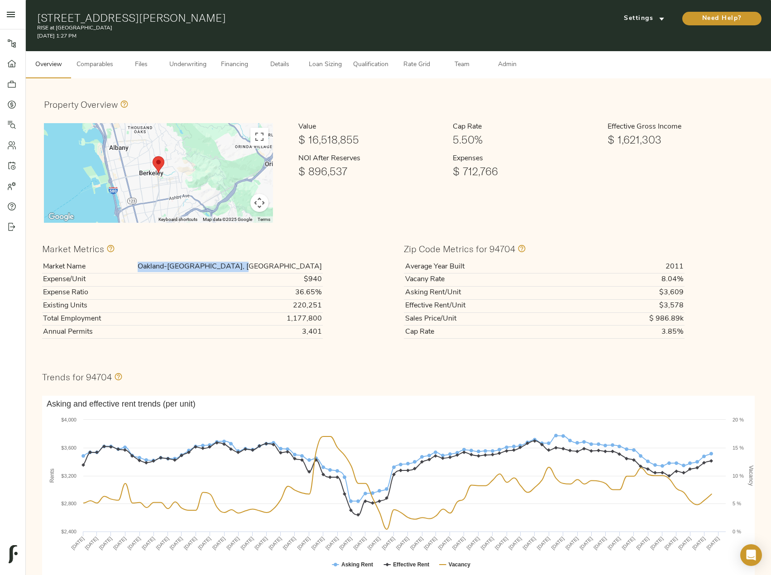
drag, startPoint x: 218, startPoint y: 266, endPoint x: 320, endPoint y: 267, distance: 101.9
click at [320, 267] on td "Oakland-[GEOGRAPHIC_DATA], [GEOGRAPHIC_DATA]" at bounding box center [216, 266] width 212 height 13
click at [104, 64] on span "Comparables" at bounding box center [95, 64] width 37 height 11
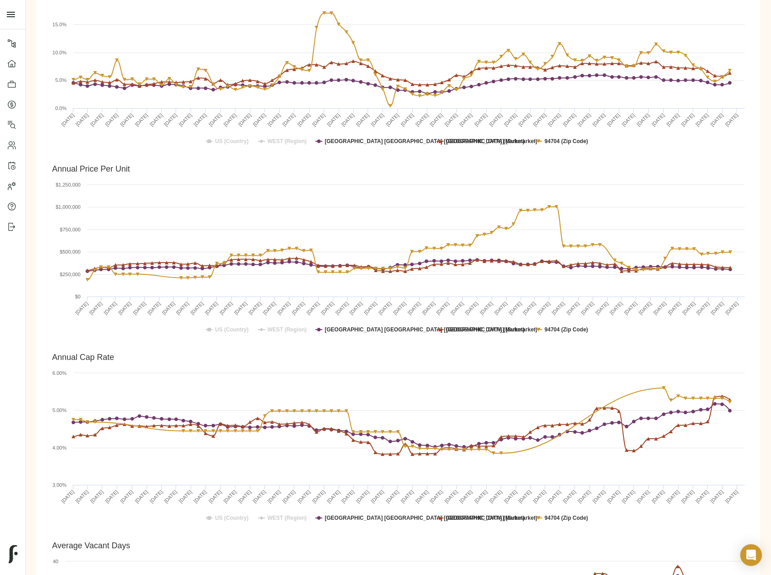
scroll to position [634, 0]
